Goal: Task Accomplishment & Management: Use online tool/utility

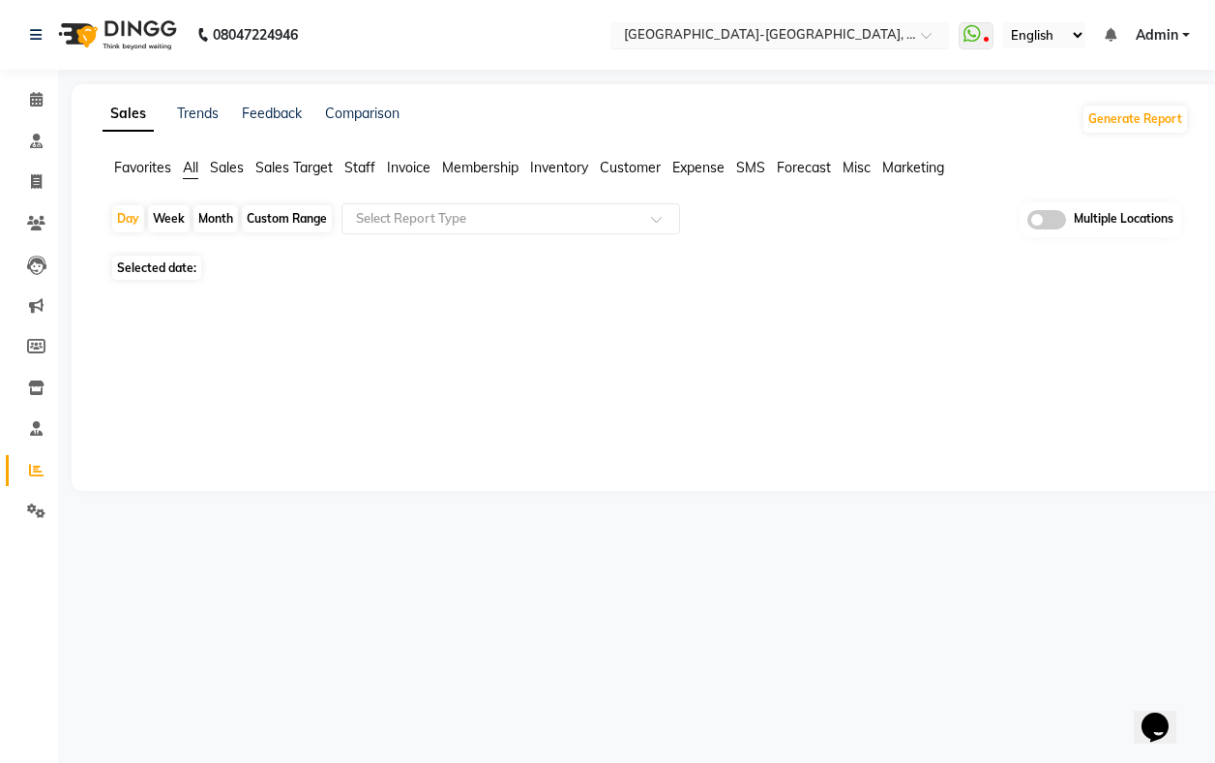
click at [788, 32] on input "text" at bounding box center [760, 36] width 281 height 19
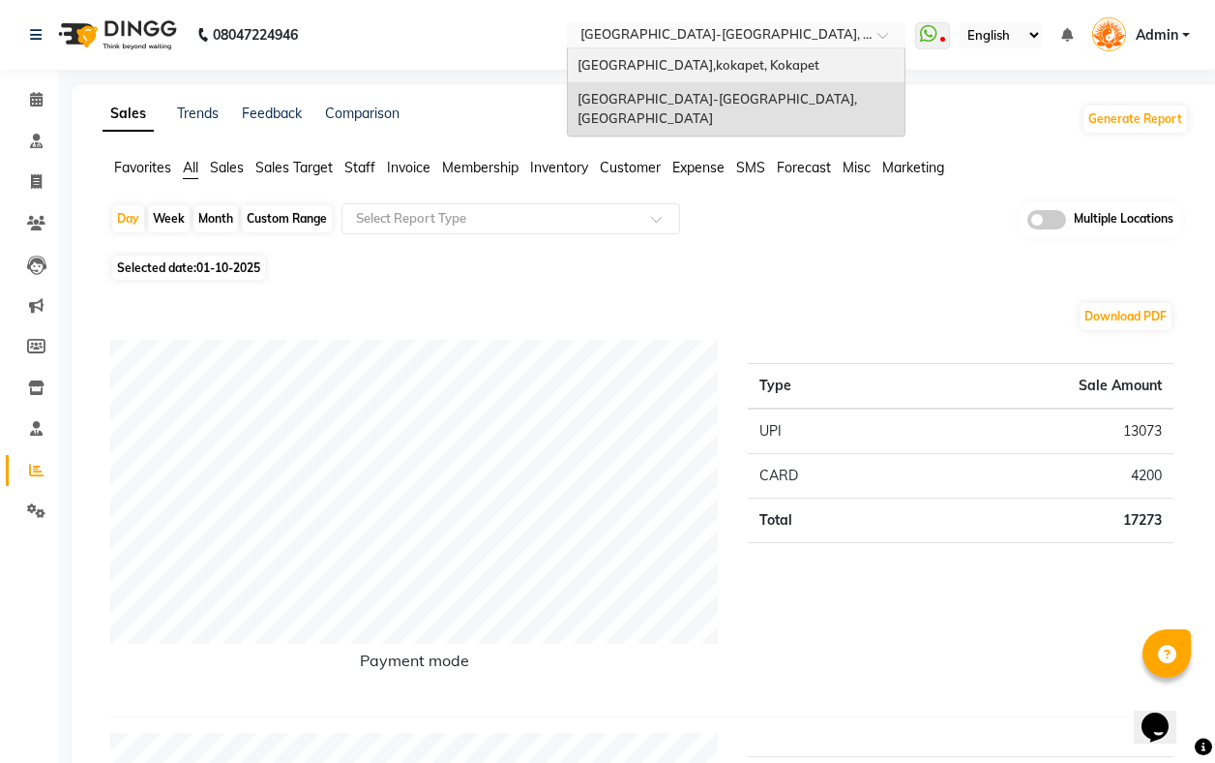
click at [775, 58] on span "[GEOGRAPHIC_DATA],kokapet, Kokapet" at bounding box center [699, 64] width 242 height 15
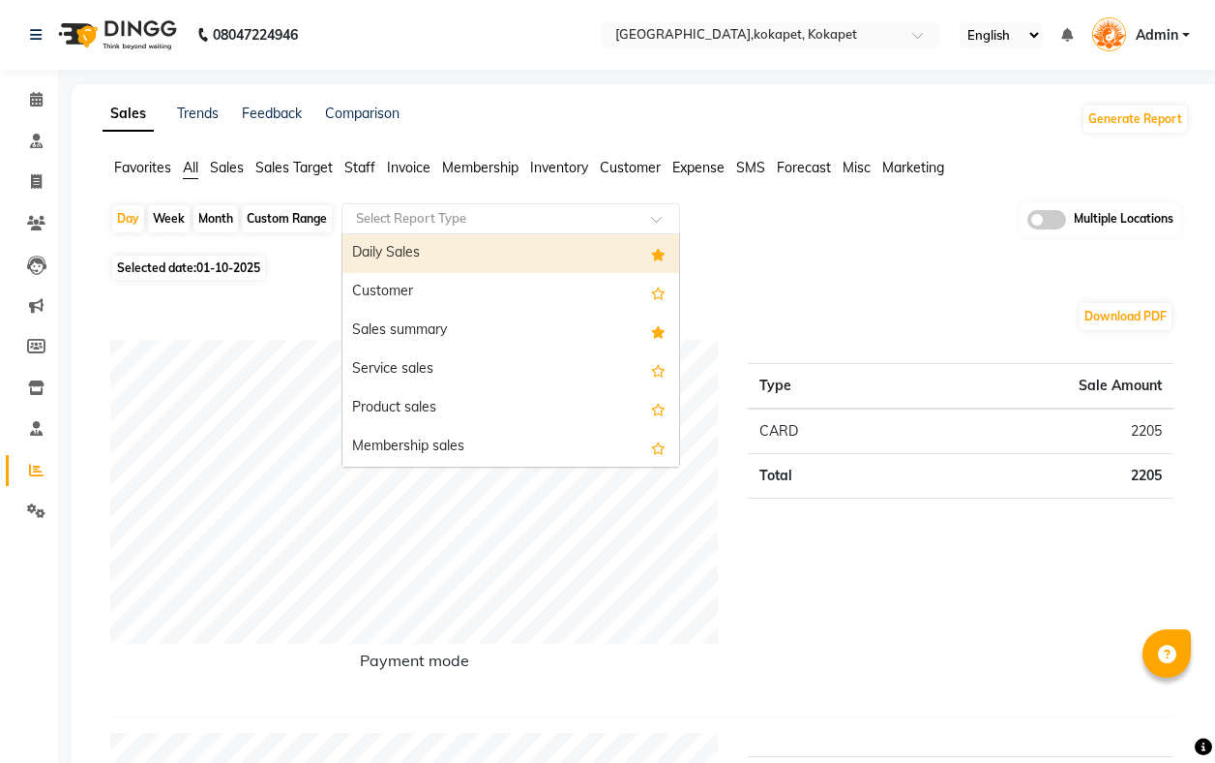
click at [461, 227] on div "Select Report Type" at bounding box center [511, 218] width 339 height 31
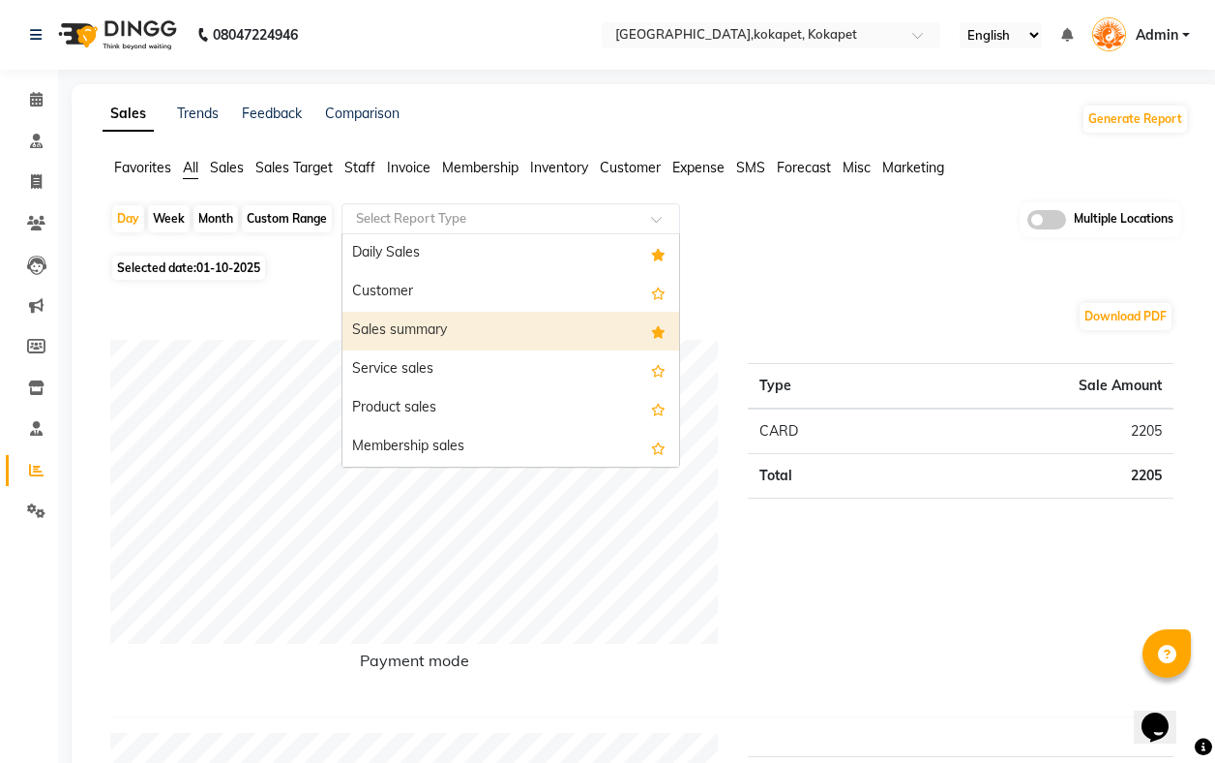
click at [445, 316] on div "Sales summary" at bounding box center [511, 331] width 337 height 39
select select "filtered_report"
select select "pdf"
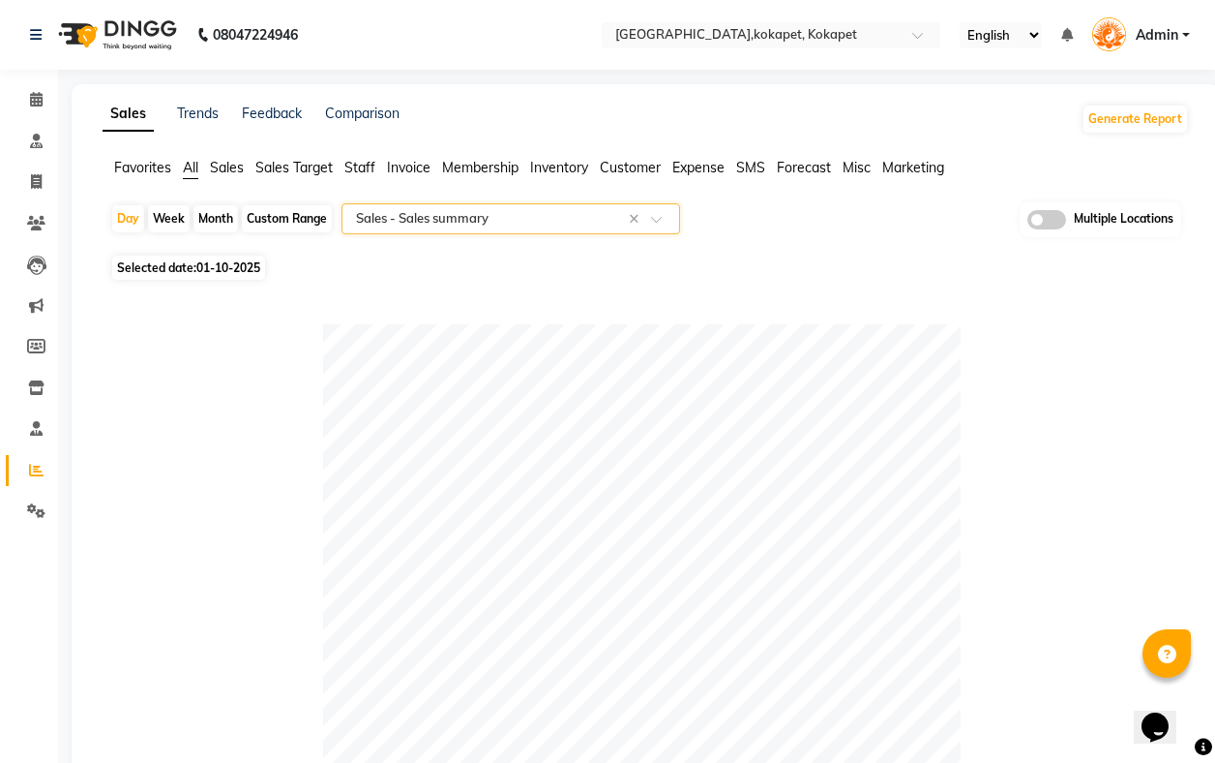
click at [208, 221] on div "Month" at bounding box center [216, 218] width 45 height 27
select select "10"
select select "2025"
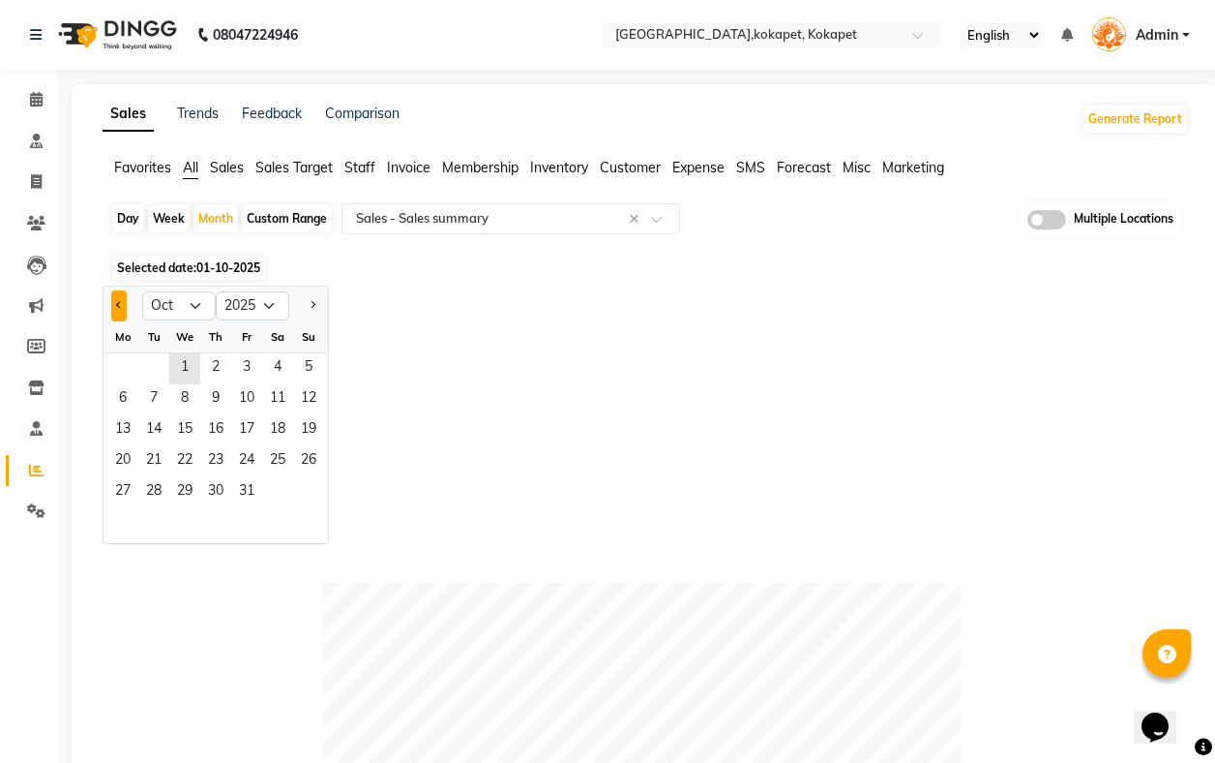
click at [122, 311] on button "Previous month" at bounding box center [118, 305] width 15 height 31
select select "9"
click at [234, 380] on span "5" at bounding box center [246, 368] width 31 height 31
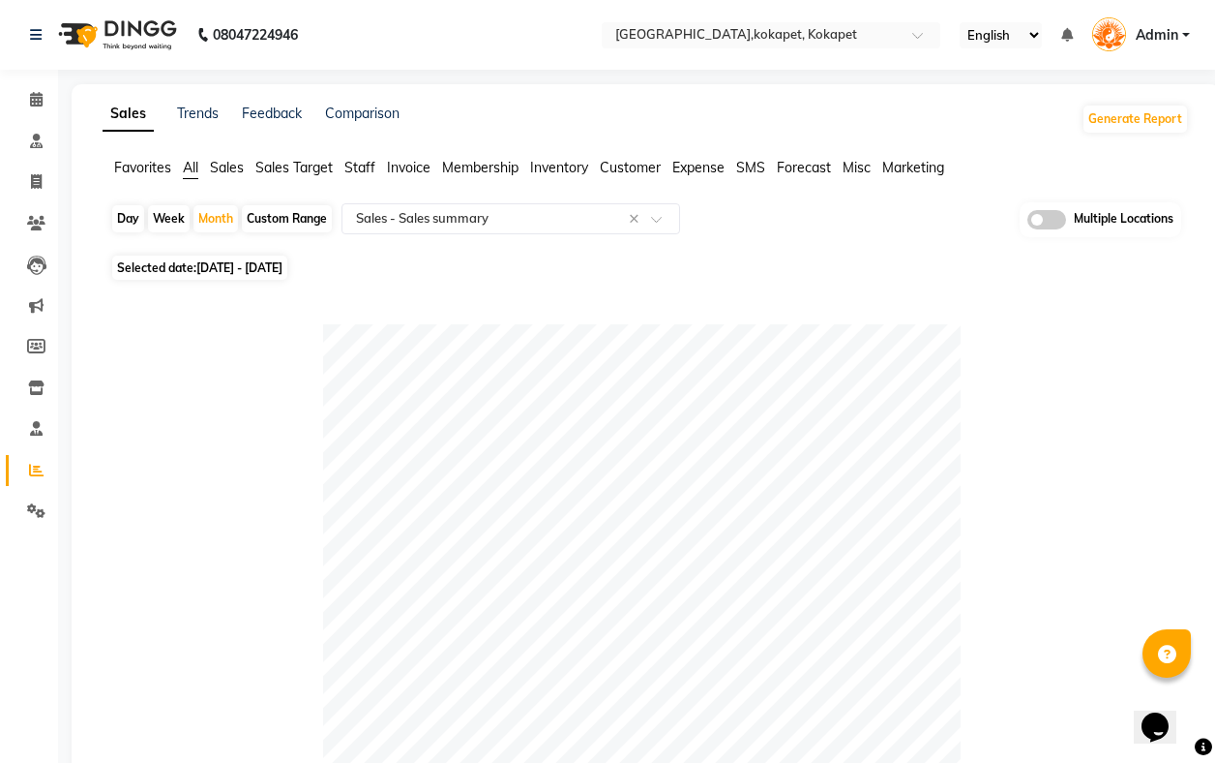
click at [789, 51] on nav "08047224946 Select Location × [GEOGRAPHIC_DATA],kokapet, Kokapet English ENGLIS…" at bounding box center [607, 35] width 1215 height 70
click at [811, 41] on input "text" at bounding box center [752, 36] width 281 height 19
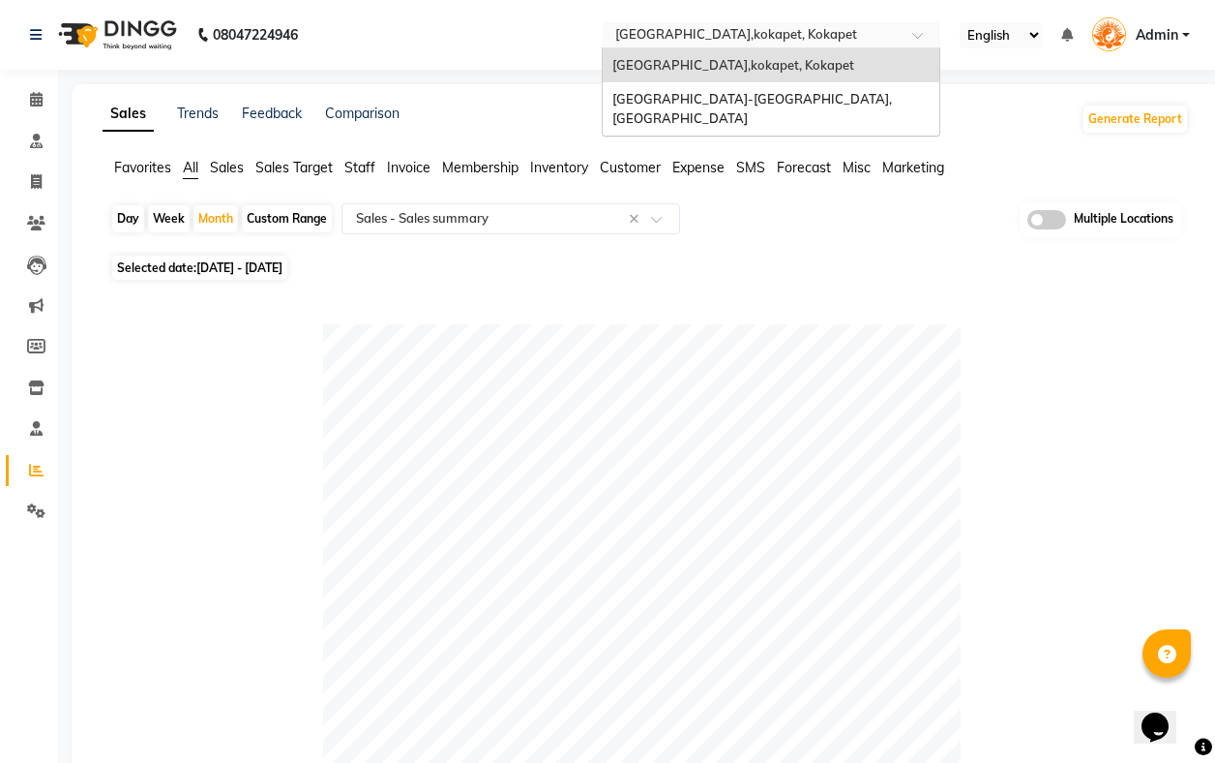
click at [816, 93] on span "[GEOGRAPHIC_DATA]-[GEOGRAPHIC_DATA], [GEOGRAPHIC_DATA]" at bounding box center [754, 108] width 283 height 35
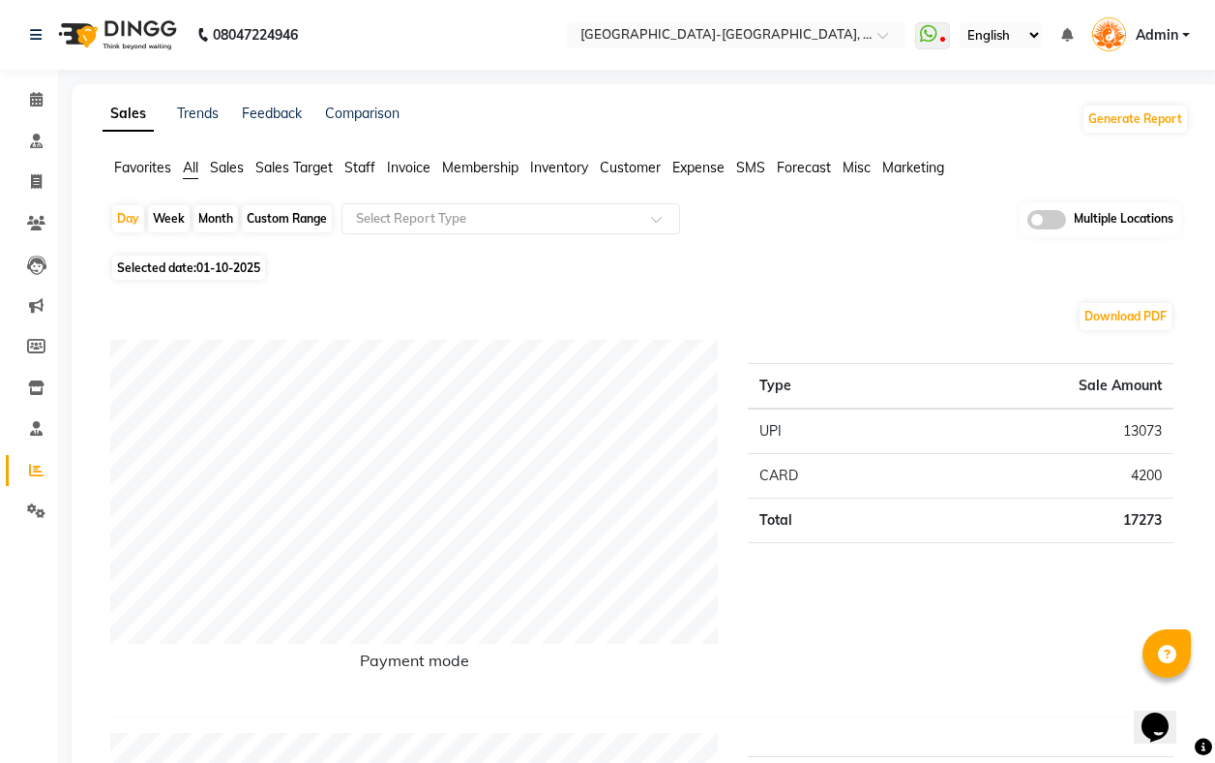
click at [213, 222] on div "Month" at bounding box center [216, 218] width 45 height 27
select select "10"
select select "2025"
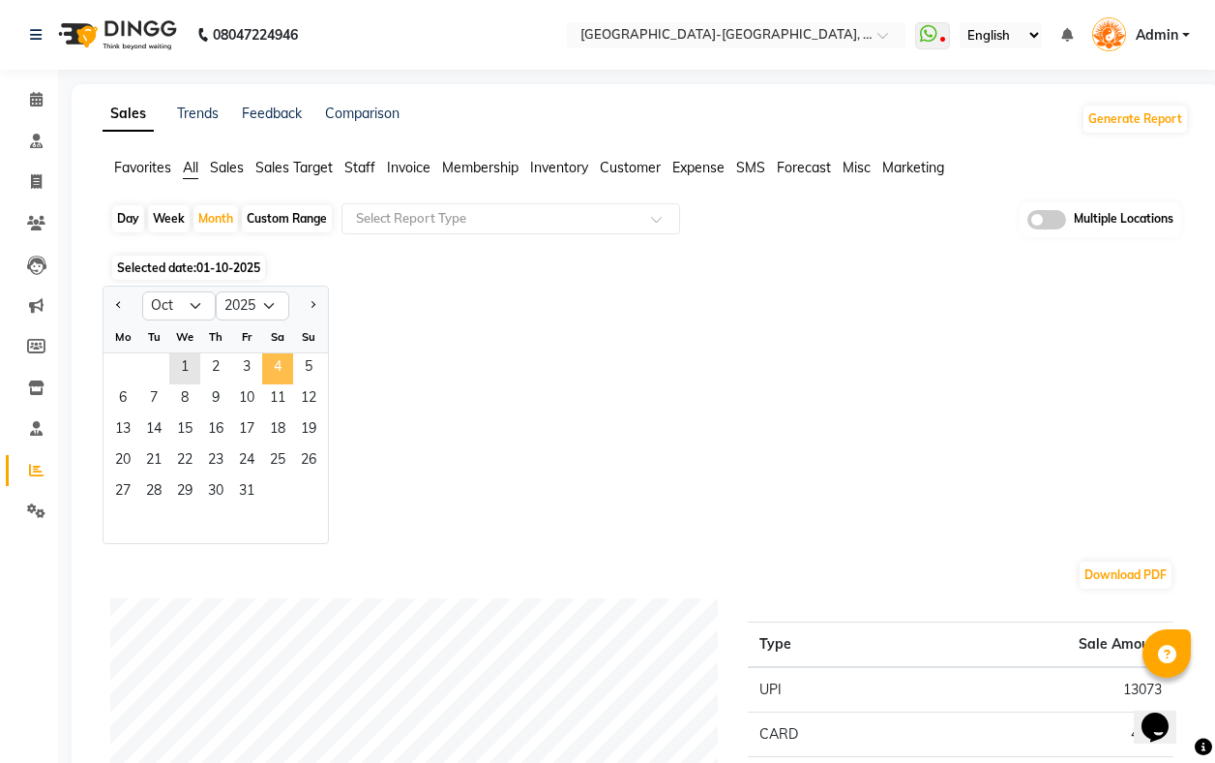
click at [287, 378] on span "4" at bounding box center [277, 368] width 31 height 31
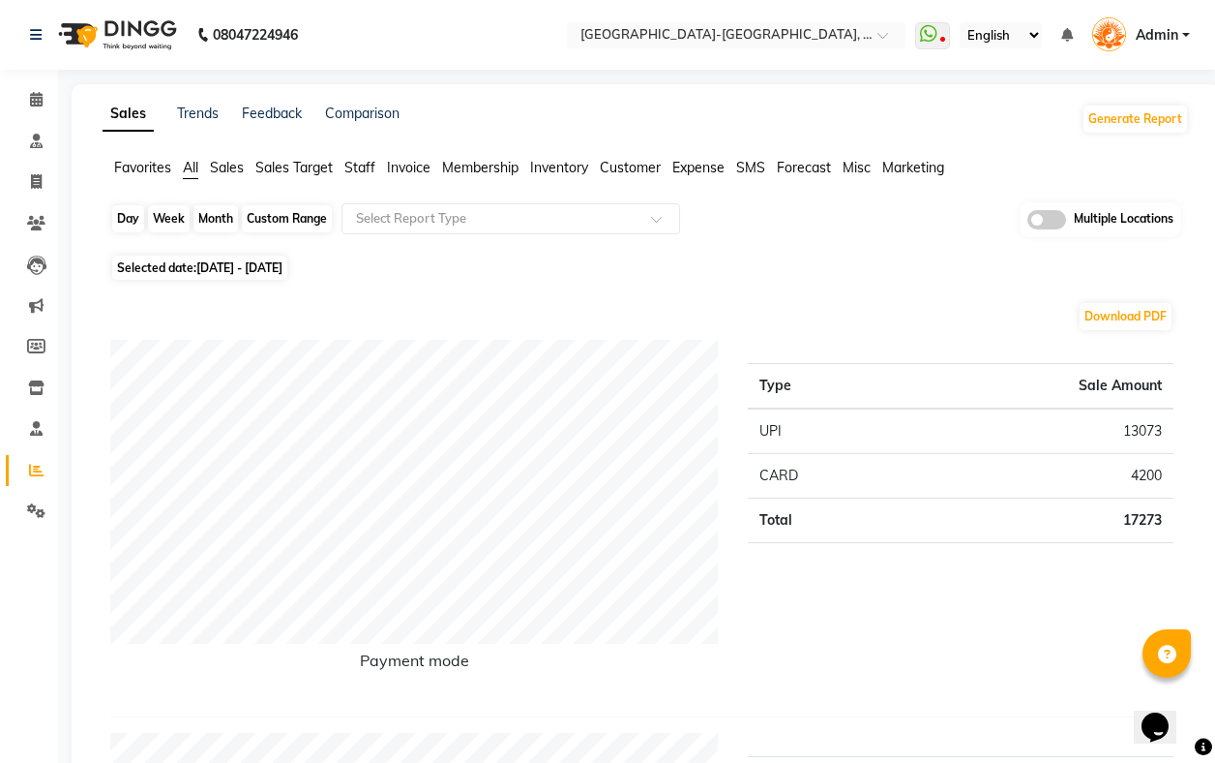
click at [211, 212] on div "Month" at bounding box center [216, 218] width 45 height 27
select select "10"
select select "2025"
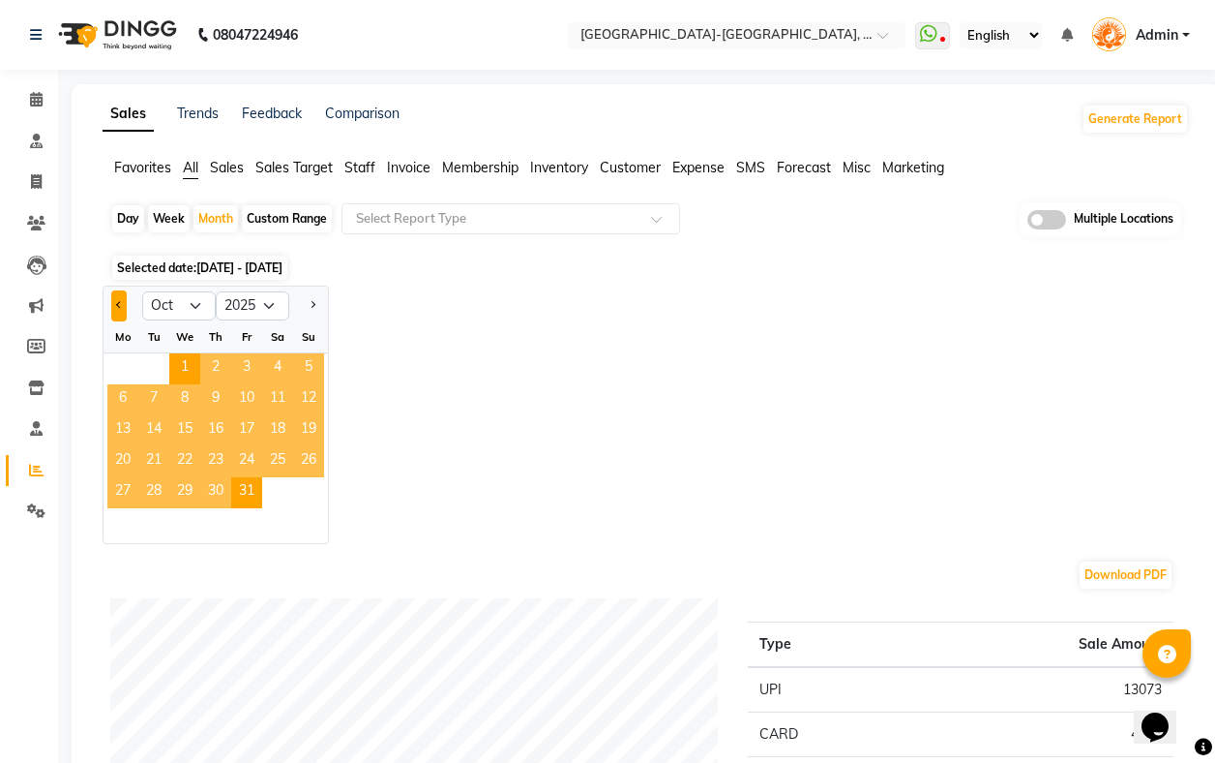
click at [114, 304] on button "Previous month" at bounding box center [118, 305] width 15 height 31
select select "9"
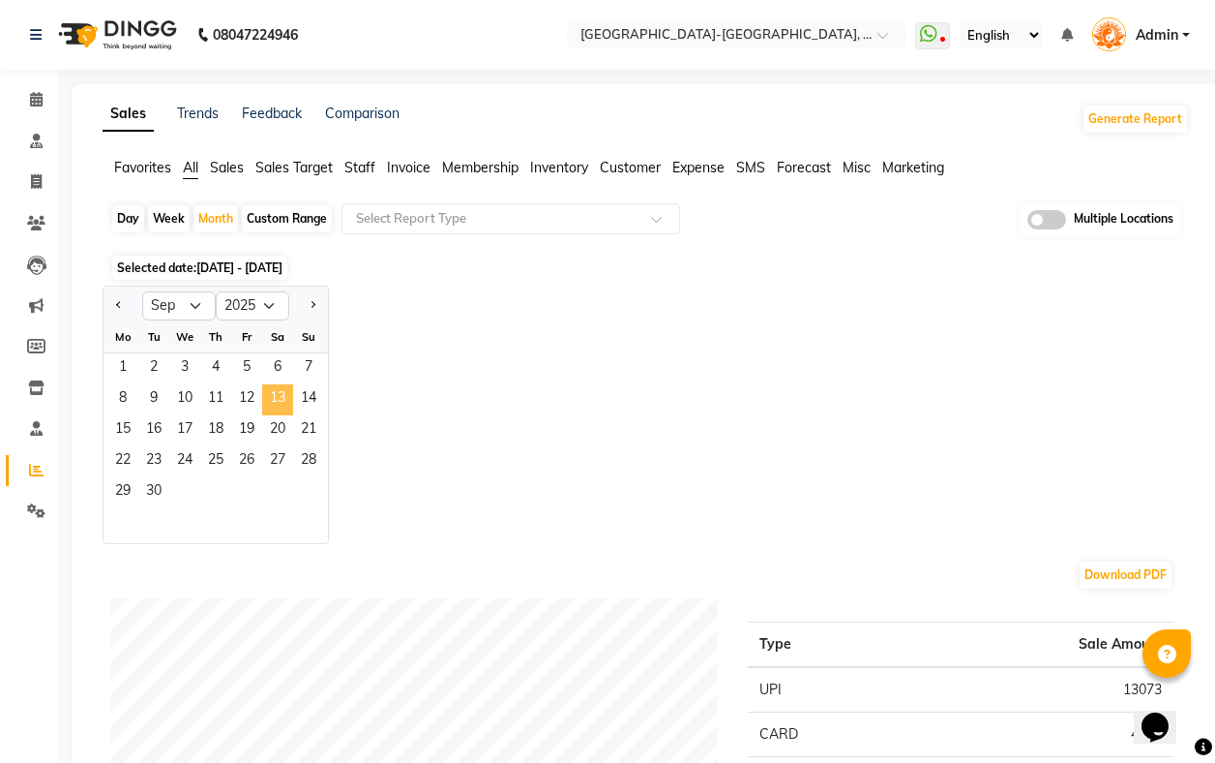
click at [276, 401] on span "13" at bounding box center [277, 399] width 31 height 31
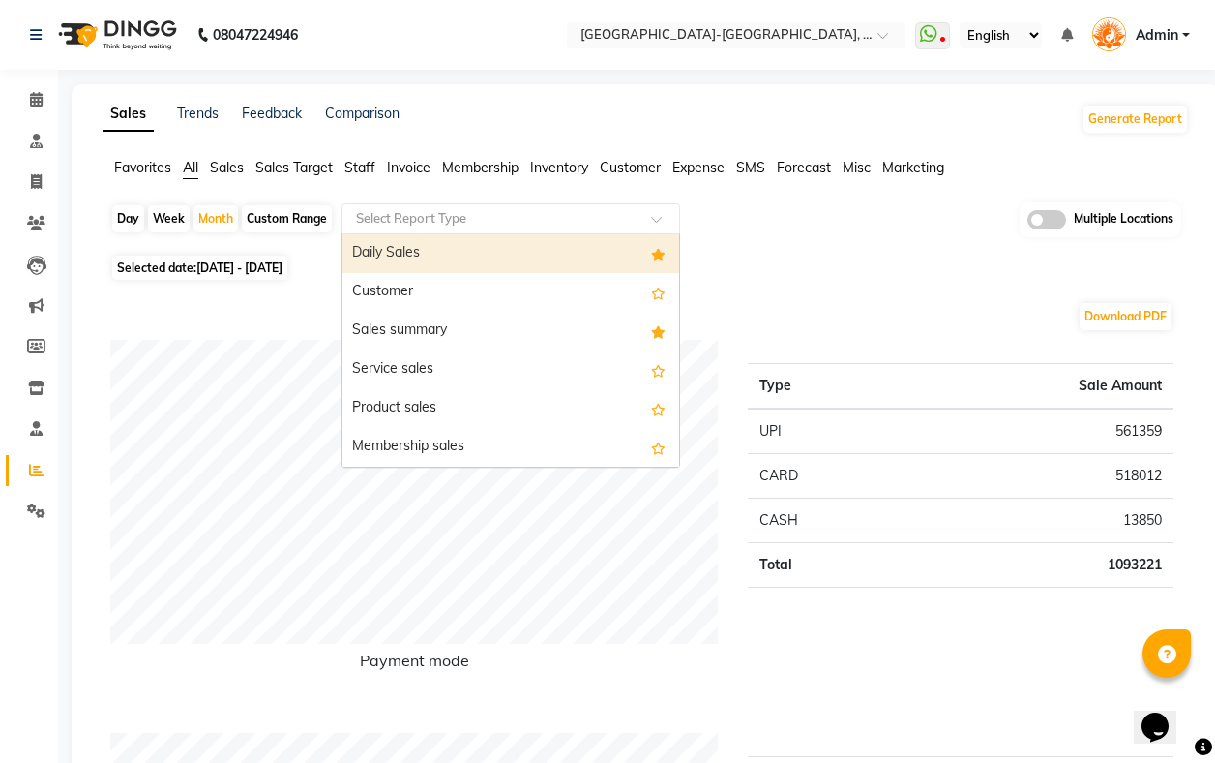
click at [522, 222] on input "text" at bounding box center [491, 218] width 279 height 19
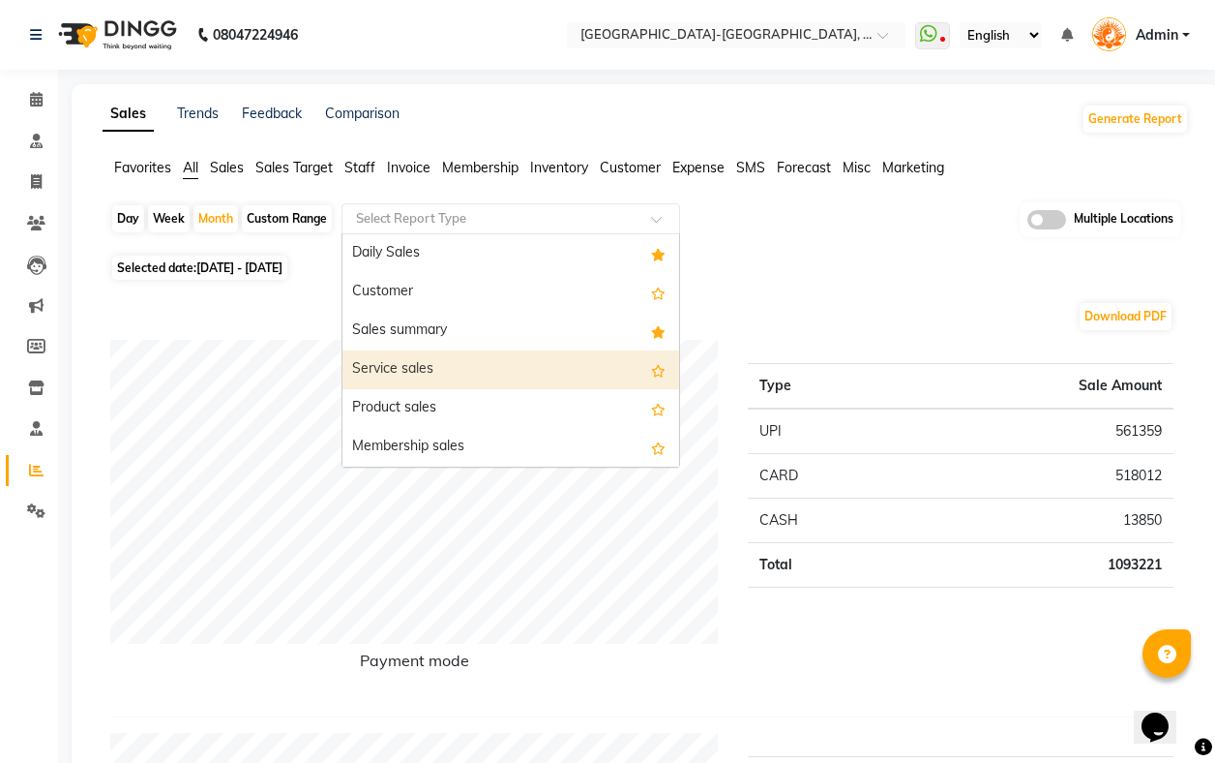
click at [486, 356] on div "Service sales" at bounding box center [511, 369] width 337 height 39
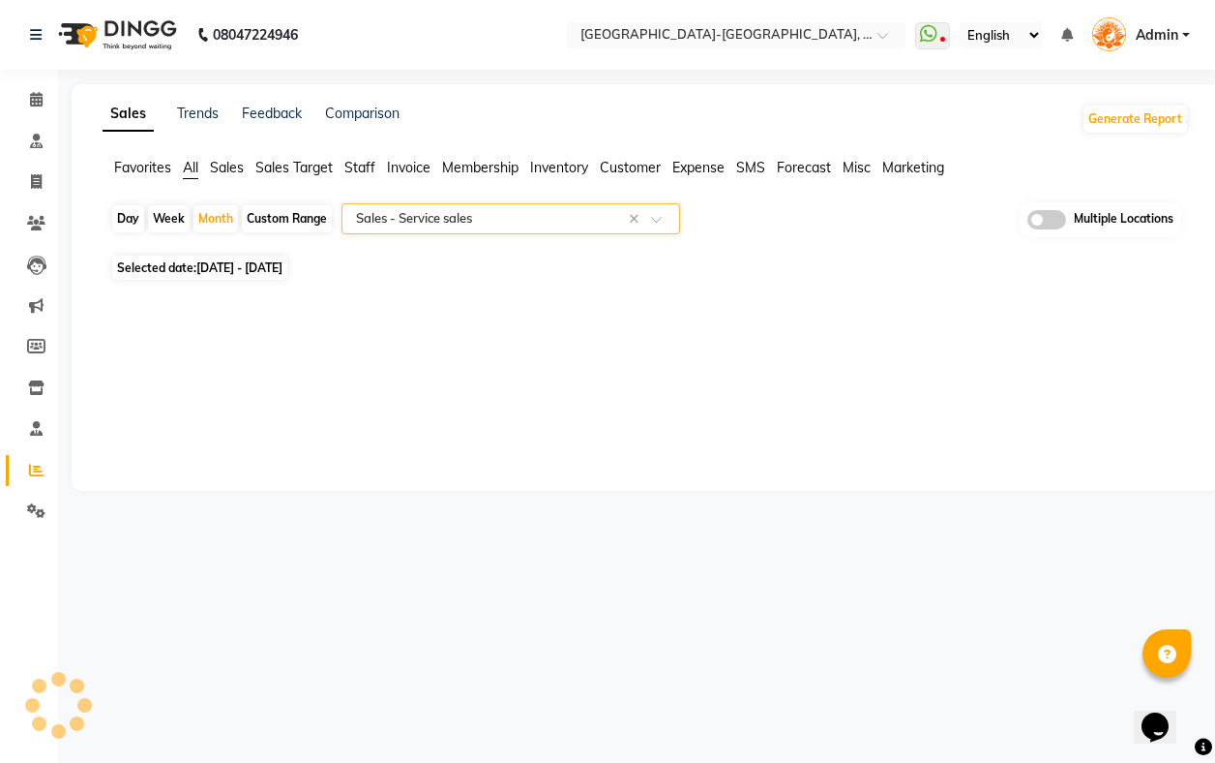
select select "filtered_report"
select select "pdf"
click at [523, 209] on input "text" at bounding box center [491, 218] width 279 height 19
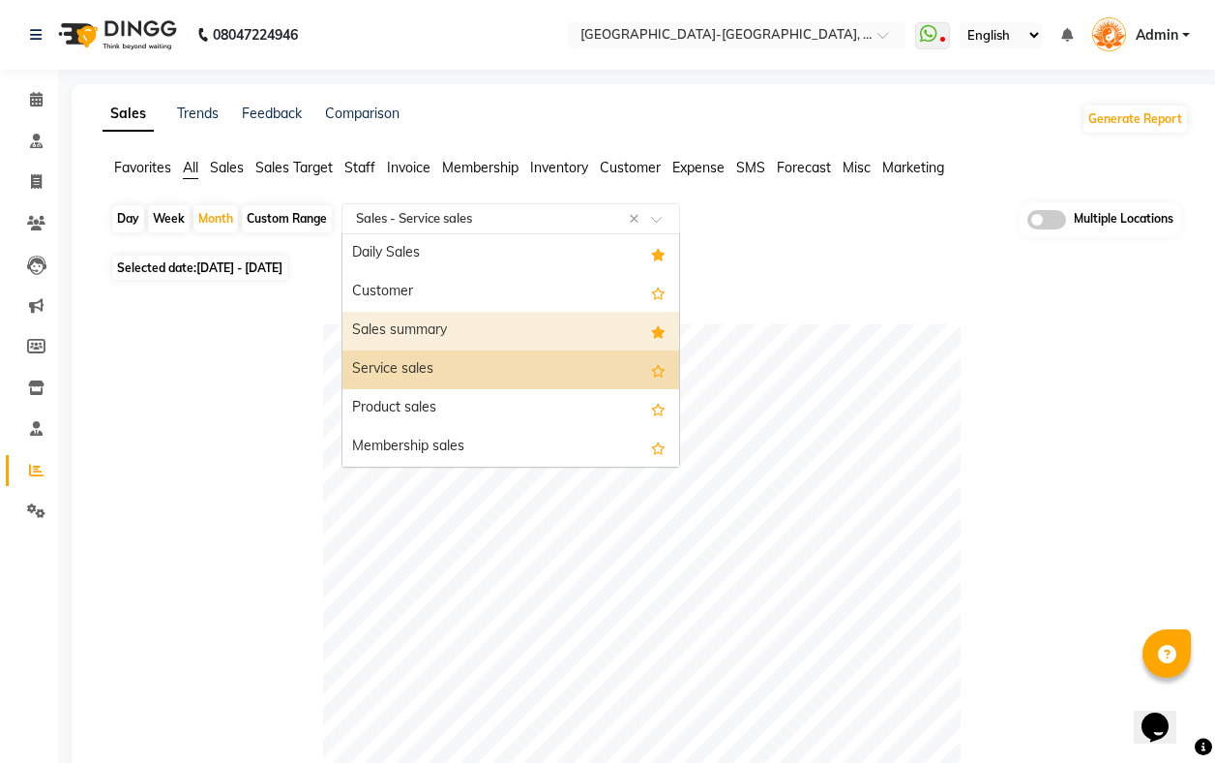
click at [482, 325] on div "Sales summary" at bounding box center [511, 331] width 337 height 39
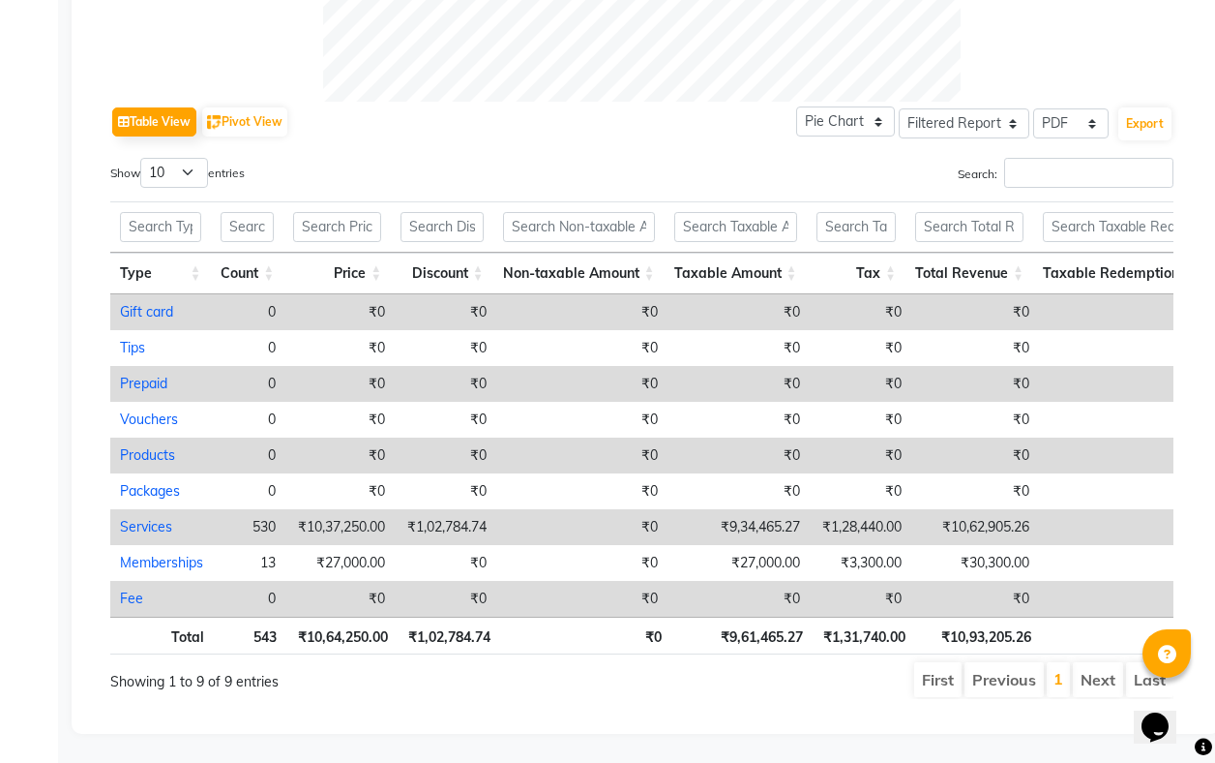
scroll to position [849, 0]
